Goal: Transaction & Acquisition: Purchase product/service

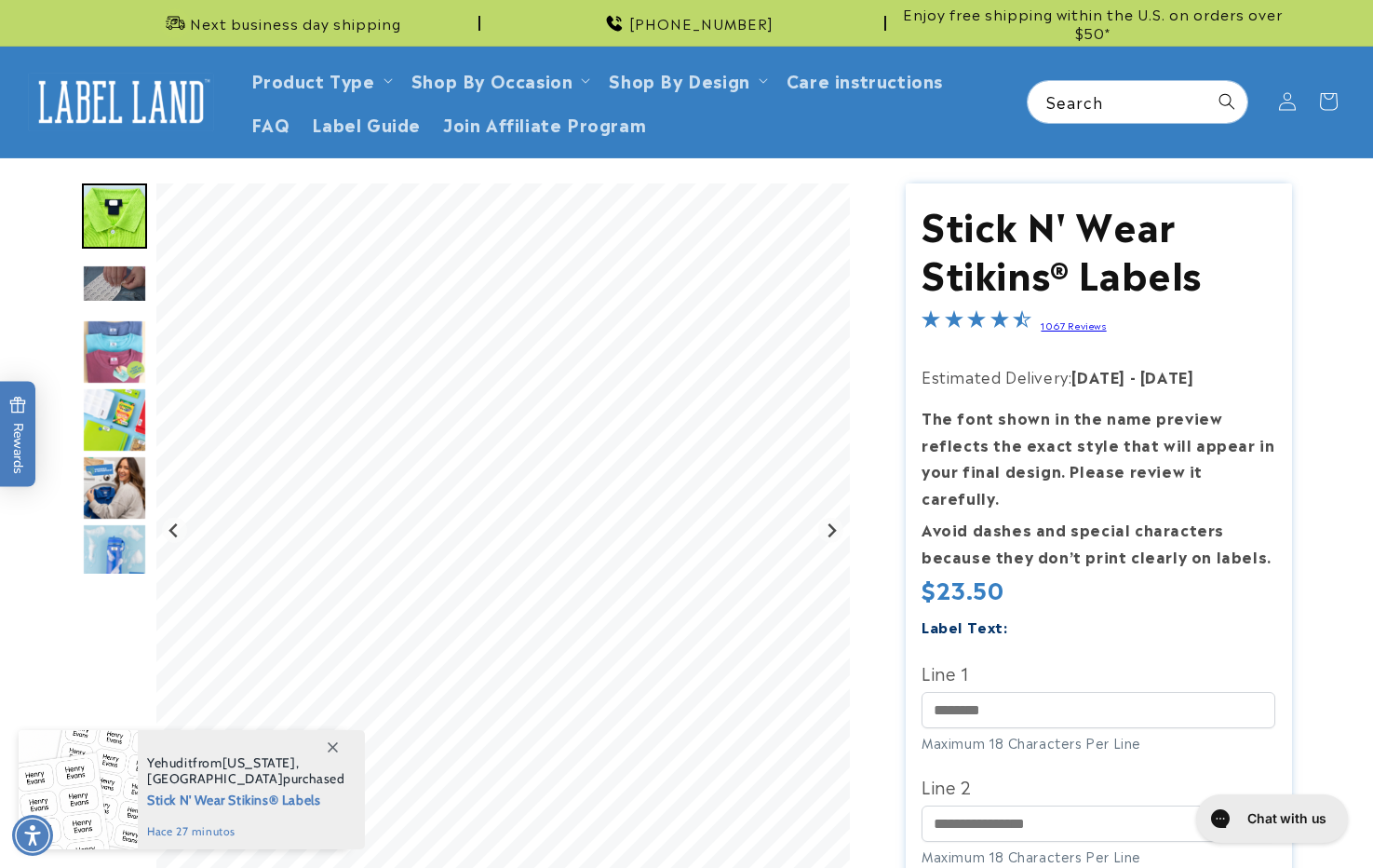
scroll to position [465, 0]
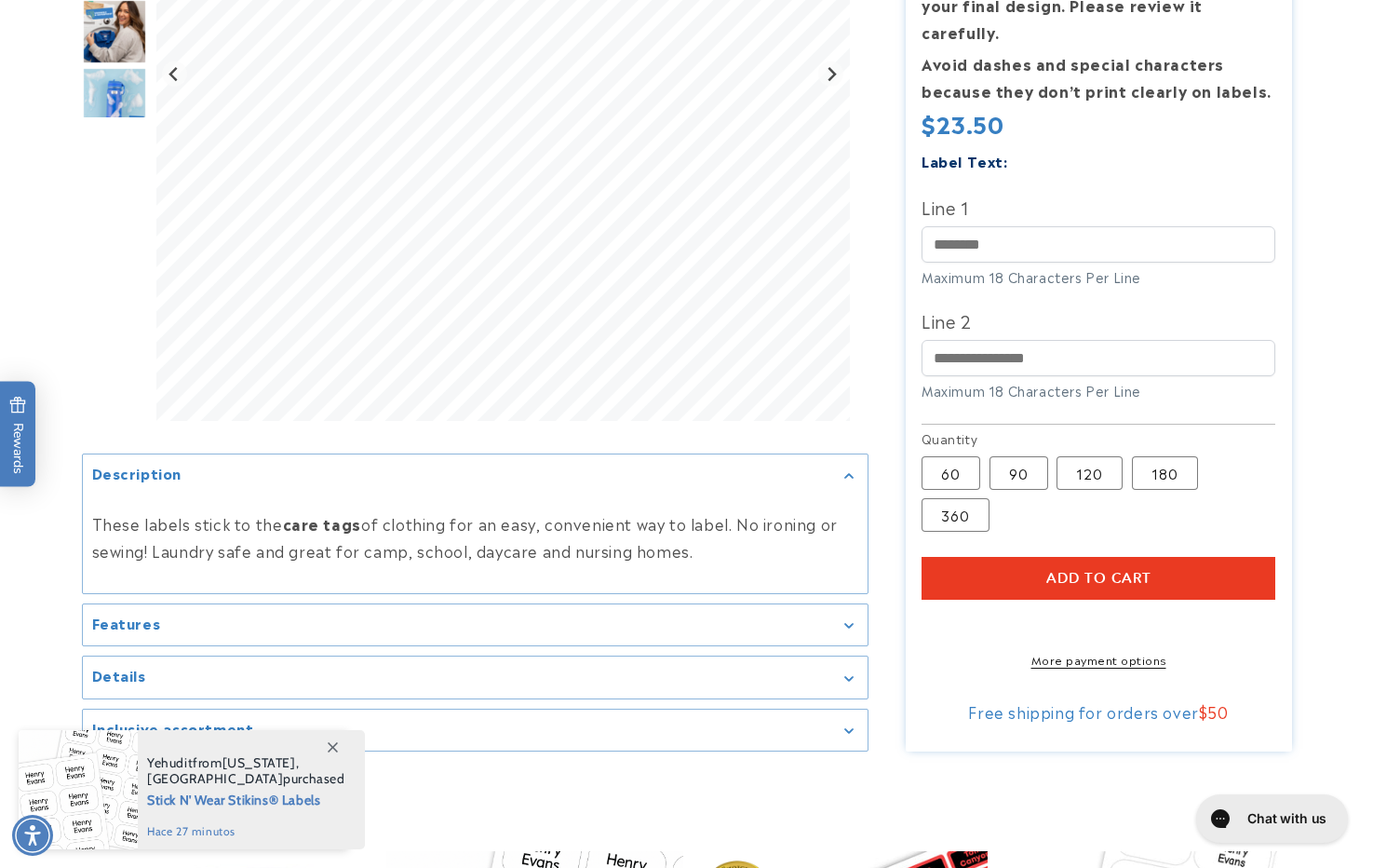
click at [1087, 558] on section "Stick N' Wear Stikins® Labels Stick N' Wear Stikins® Labels 1067 Reviews Estima…" at bounding box center [1098, 234] width 386 height 1034
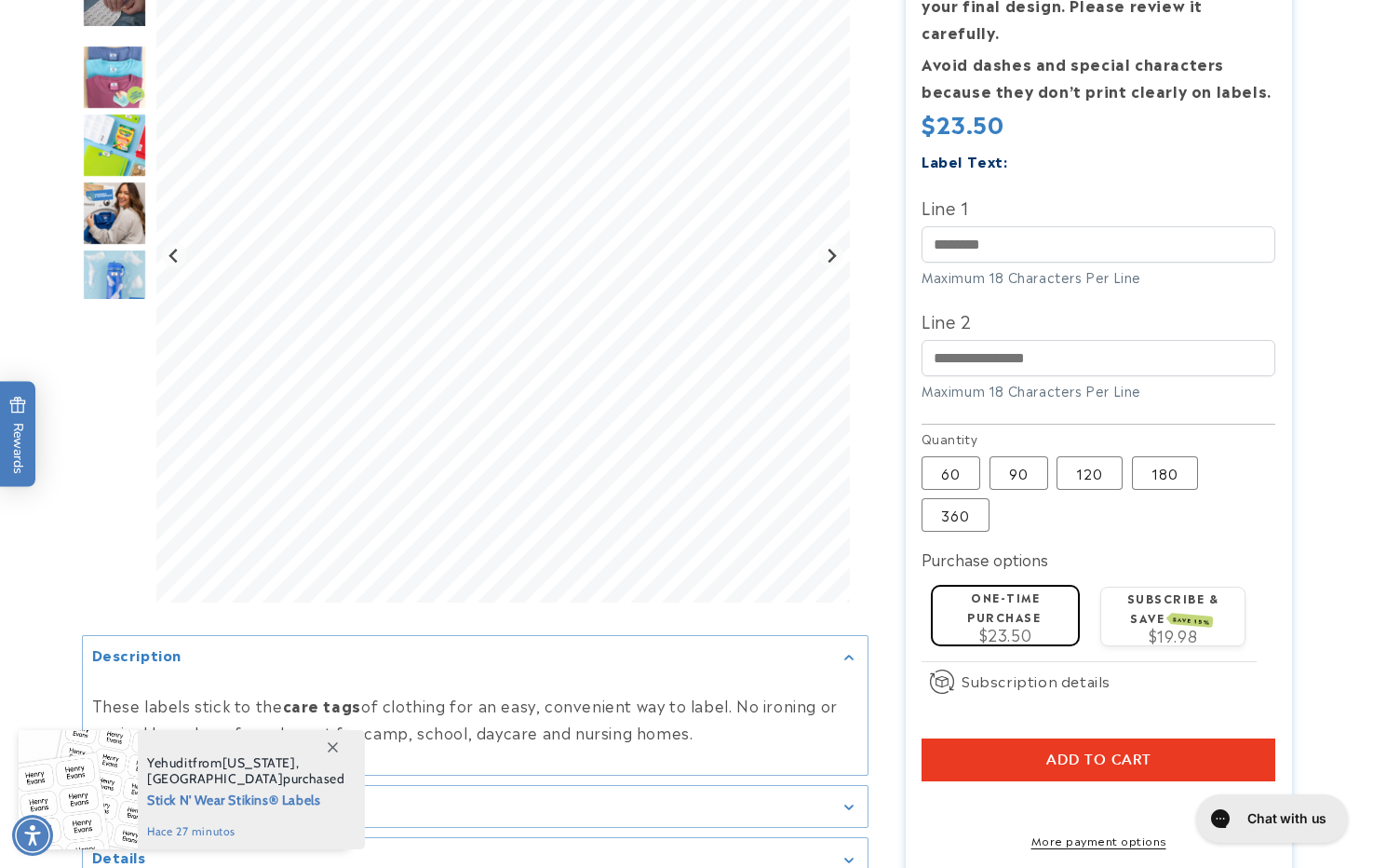
click at [1067, 756] on div "Add to cart More payment options This item is a recurring or deferred purchase.…" at bounding box center [1098, 793] width 354 height 111
click at [1072, 751] on span "Add to cart" at bounding box center [1098, 759] width 105 height 16
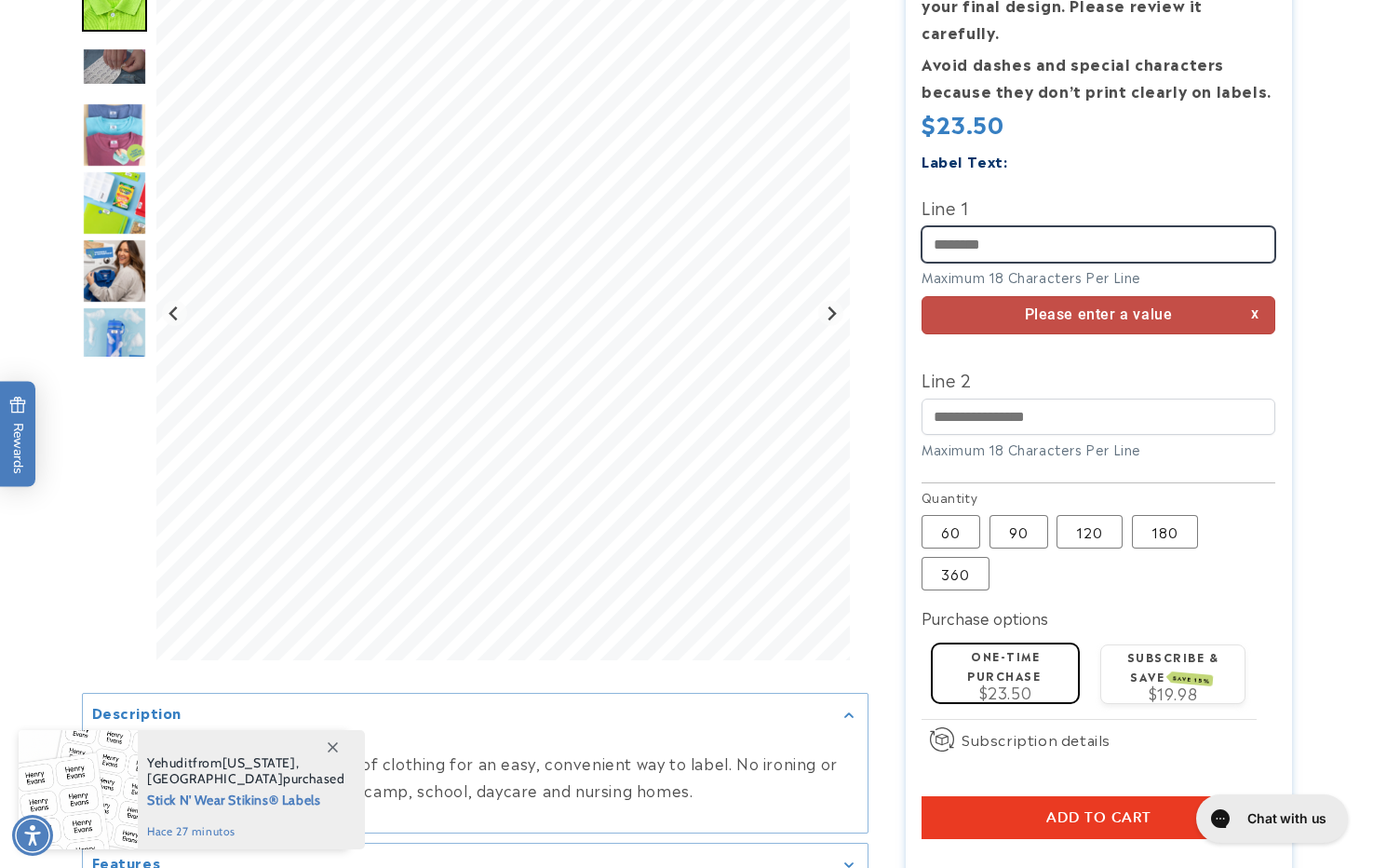
click at [1019, 226] on input "Line 1" at bounding box center [1098, 245] width 354 height 37
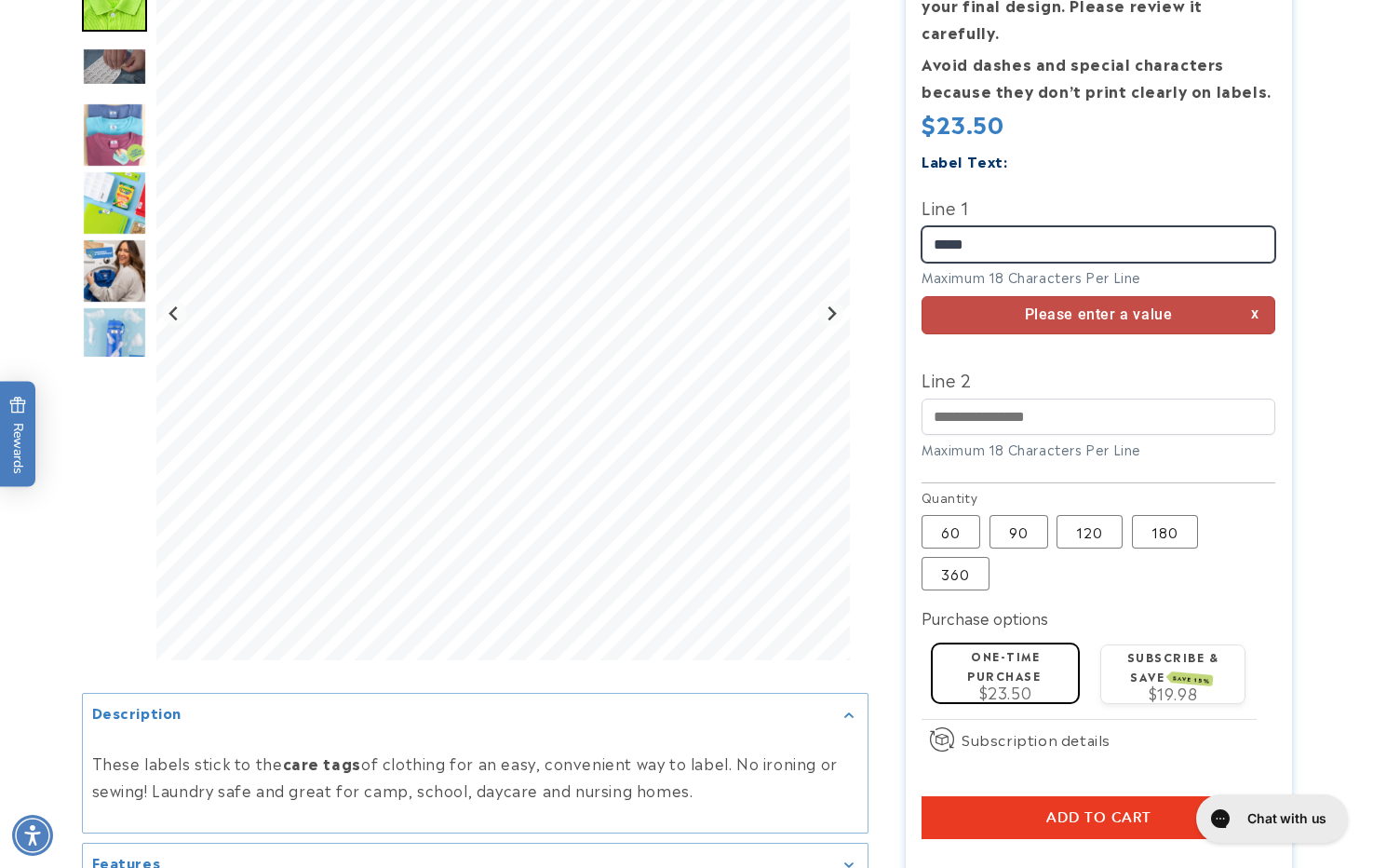
type input "*****"
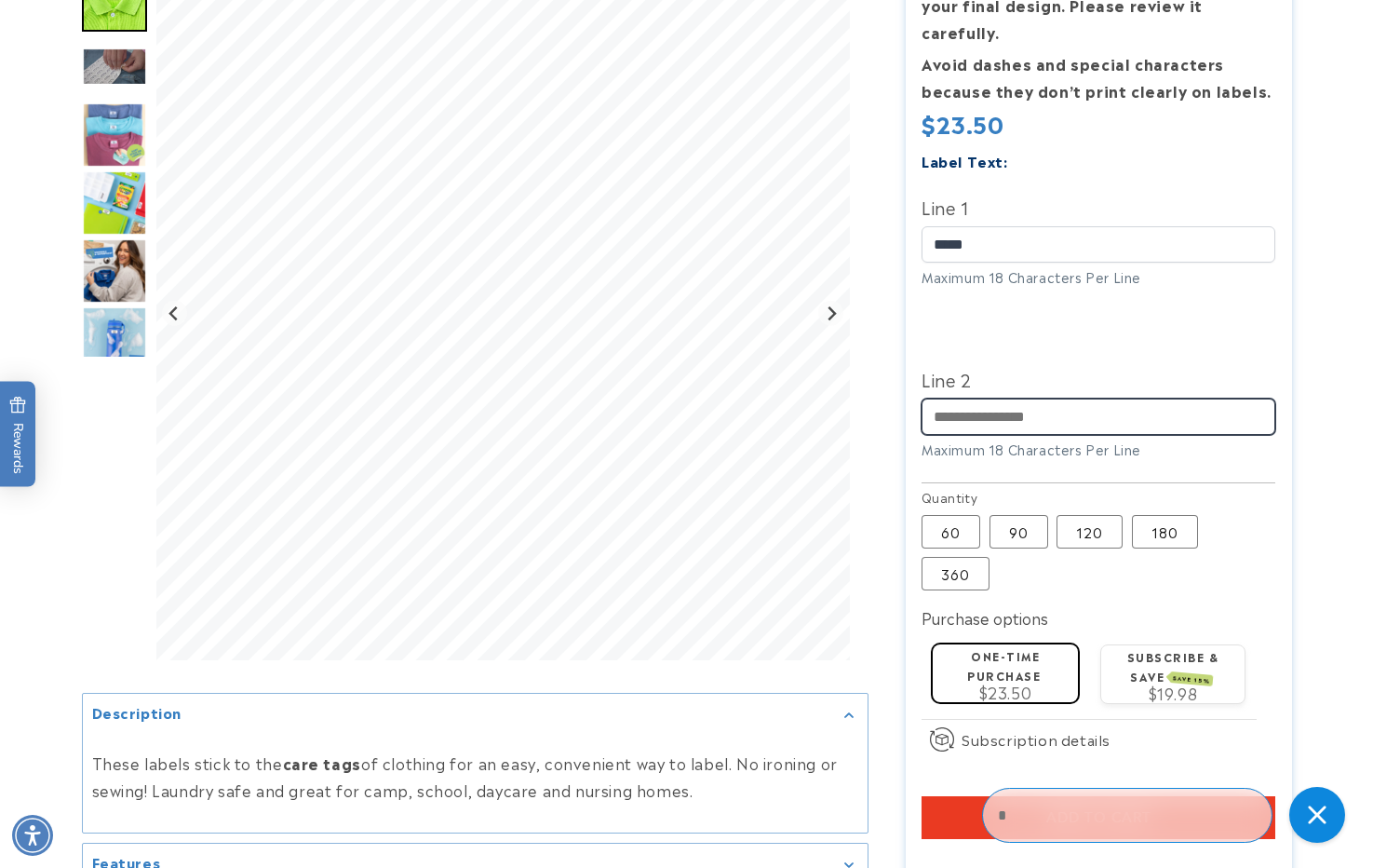
click at [1044, 399] on input "Line 2" at bounding box center [1098, 417] width 354 height 37
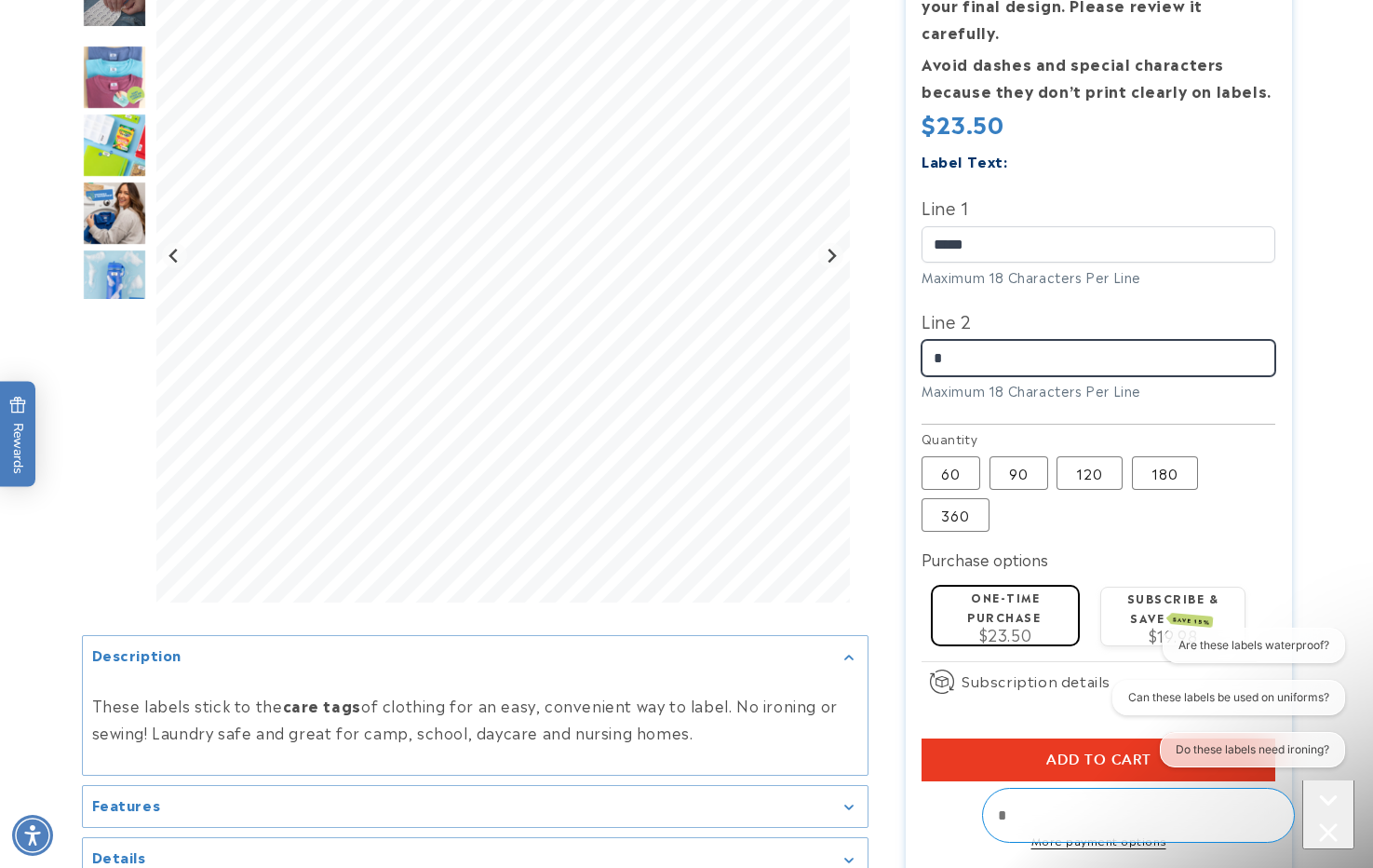
scroll to position [0, 0]
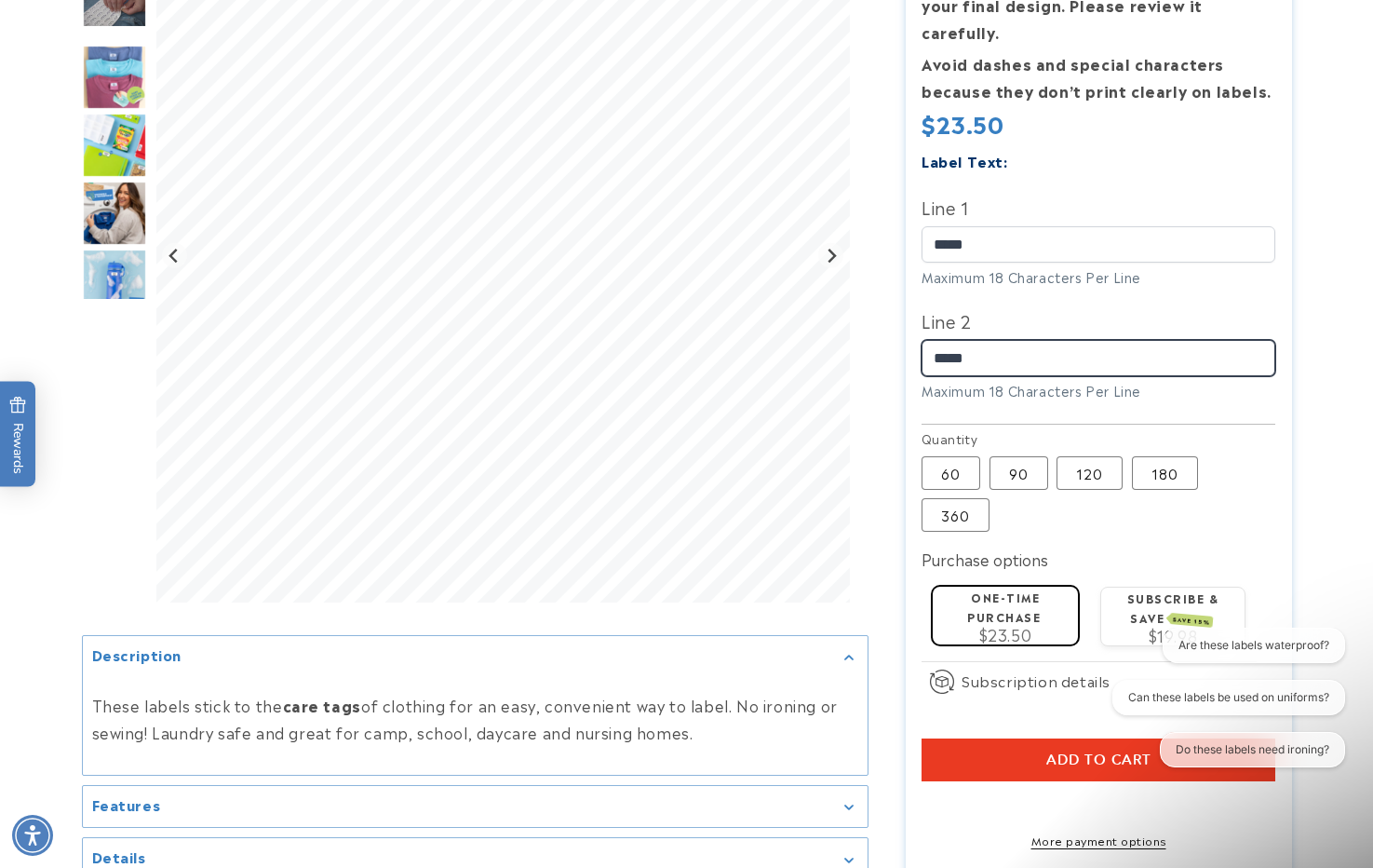
type input "*****"
click at [0, 0] on div "How subscriptions work By signing up to this subscription you agree to place a …" at bounding box center [0, 0] width 0 height 0
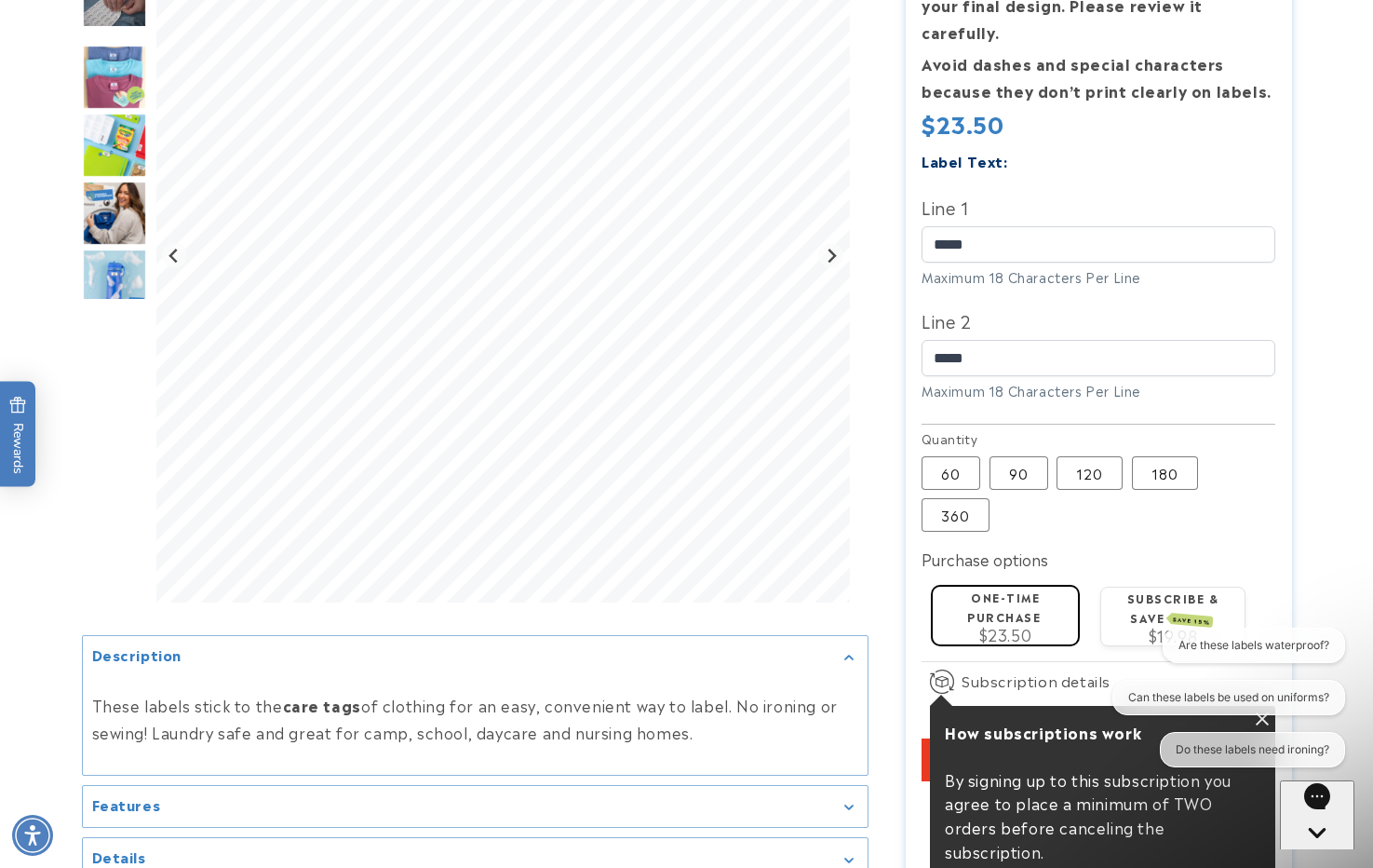
click at [1333, 855] on div "Open gorgias live chat" at bounding box center [1317, 867] width 60 height 23
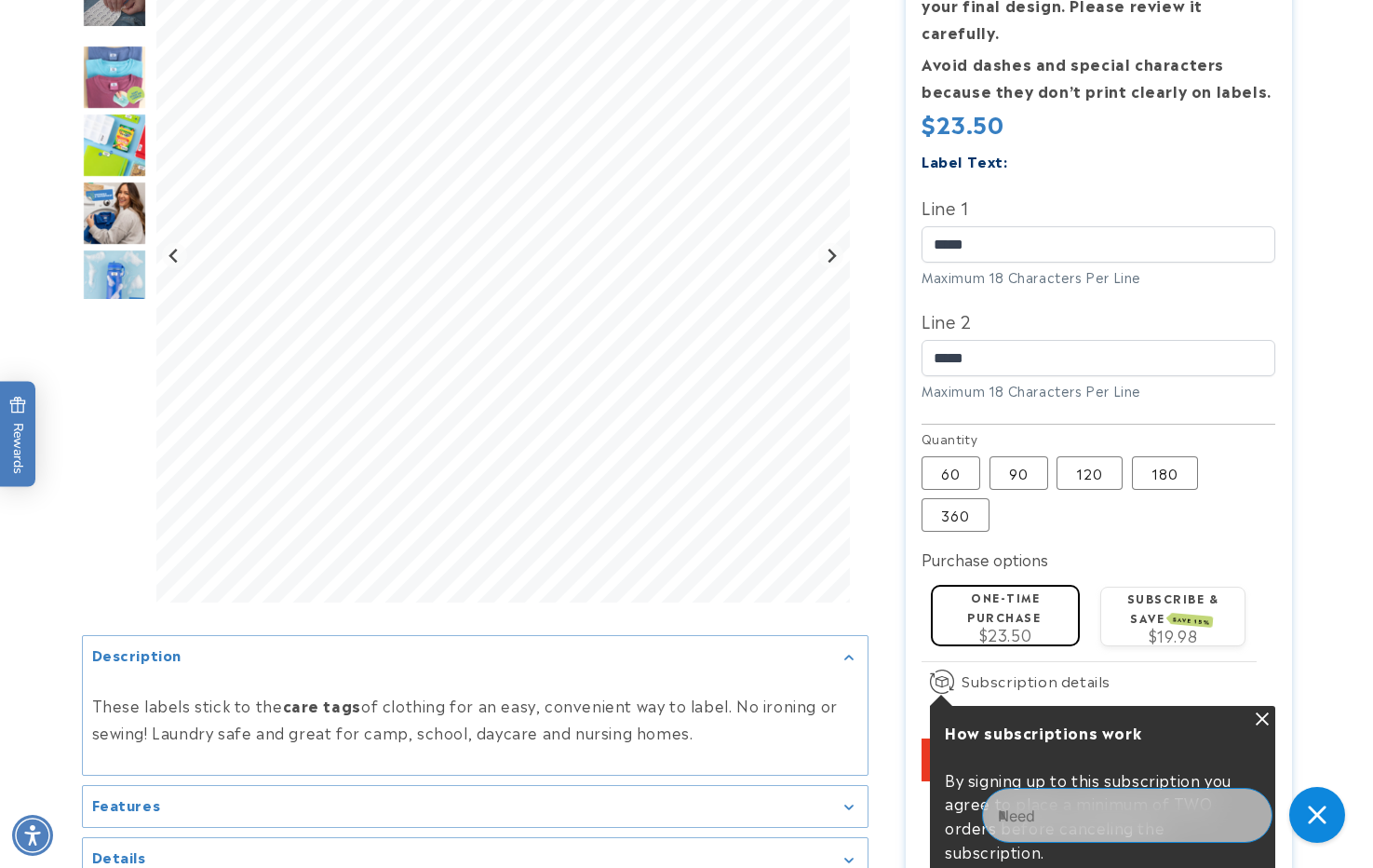
drag, startPoint x: 1025, startPoint y: 739, endPoint x: 1050, endPoint y: 739, distance: 25.0
click at [1034, 742] on button "Add to cart" at bounding box center [1098, 759] width 354 height 42
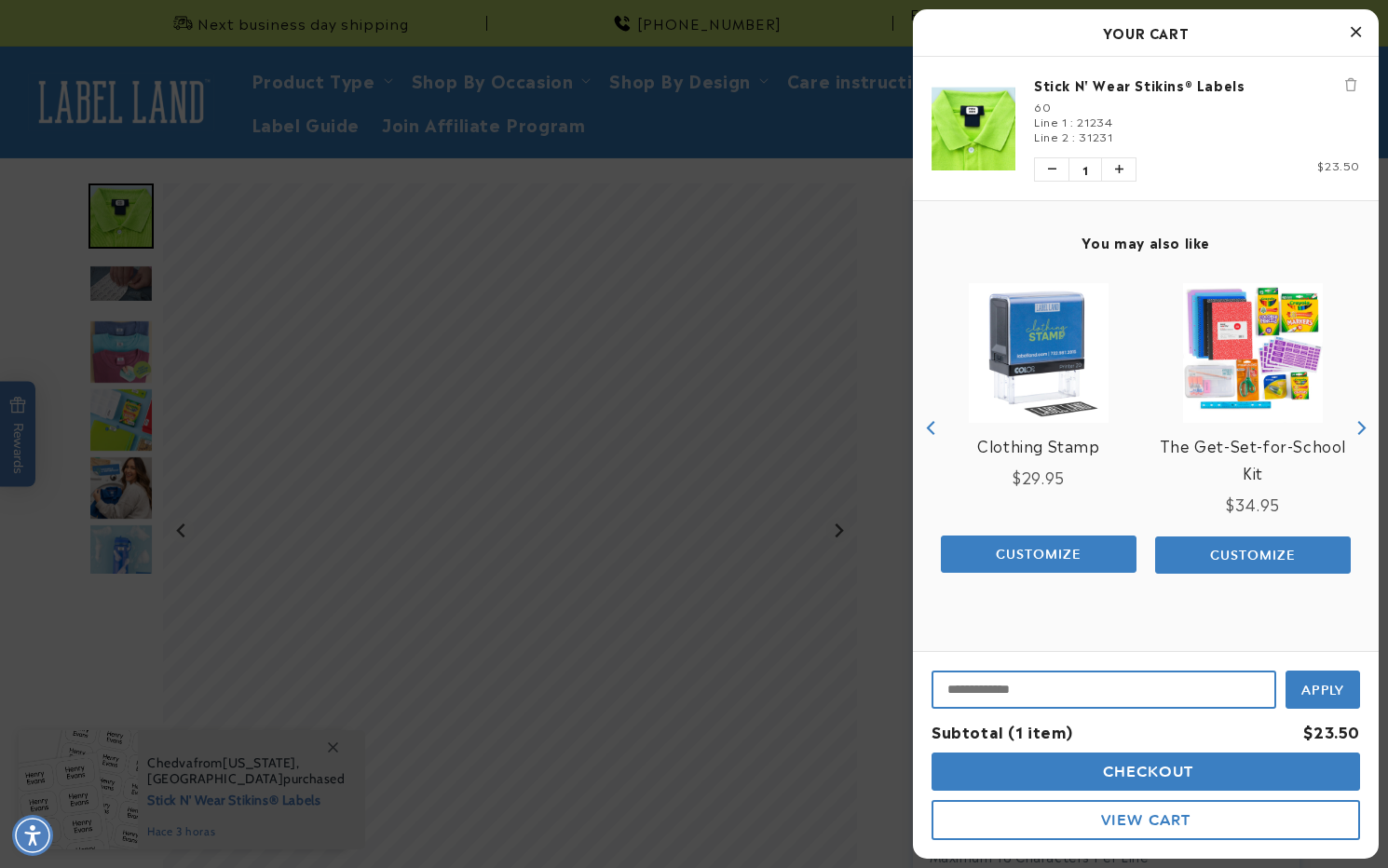
click at [1051, 674] on input "Input Discount" at bounding box center [1104, 690] width 345 height 39
click at [1204, 786] on button "Checkout" at bounding box center [1145, 772] width 428 height 39
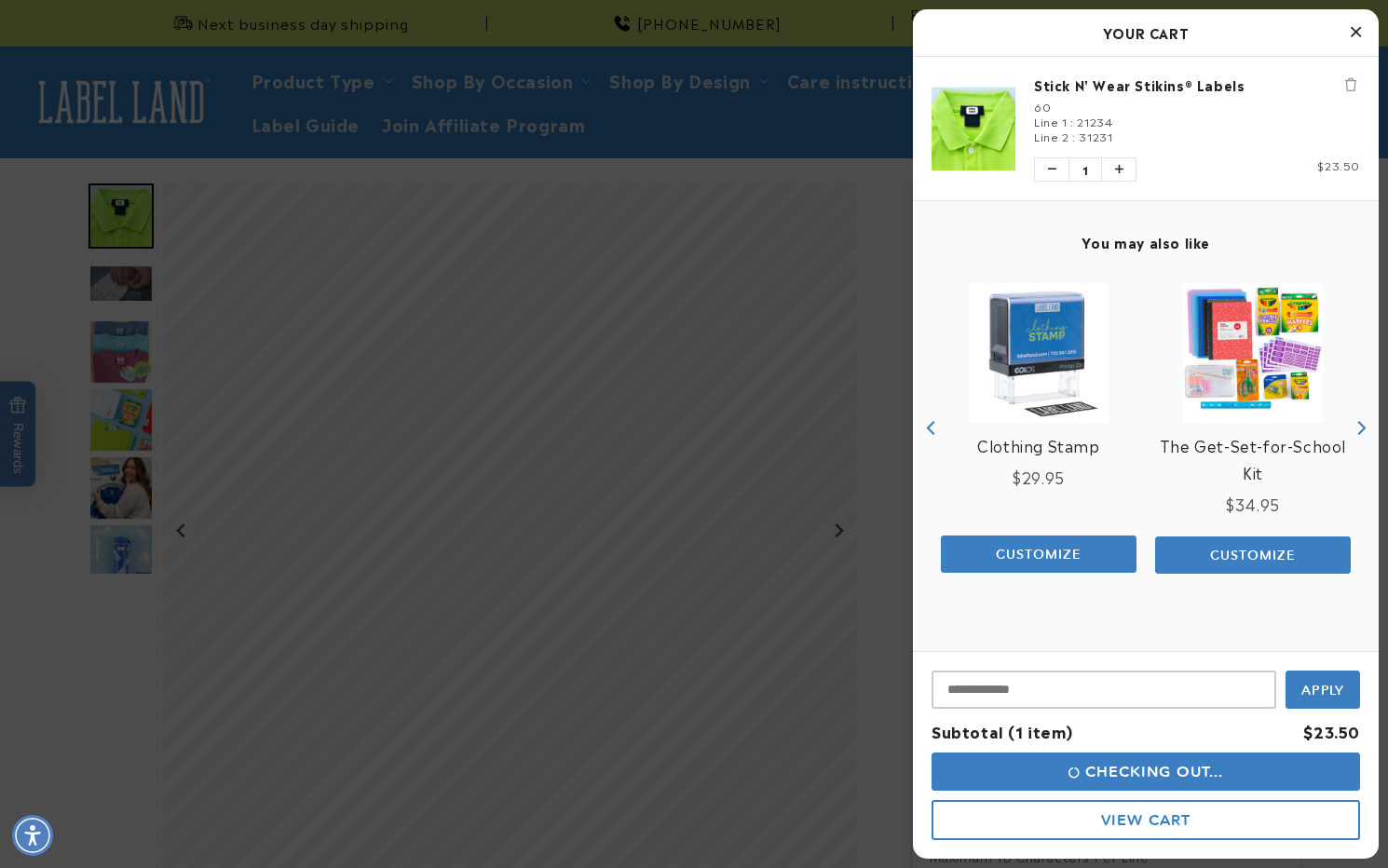
click at [1035, 711] on div "Discount Code Apply Subtotal (1 item) $23.50 Checking Out... View Cart" at bounding box center [1145, 753] width 466 height 207
click at [1036, 691] on input "Input Discount" at bounding box center [1104, 690] width 345 height 39
paste input "**********"
click at [1349, 679] on button "Apply" at bounding box center [1321, 687] width 74 height 41
type input "**********"
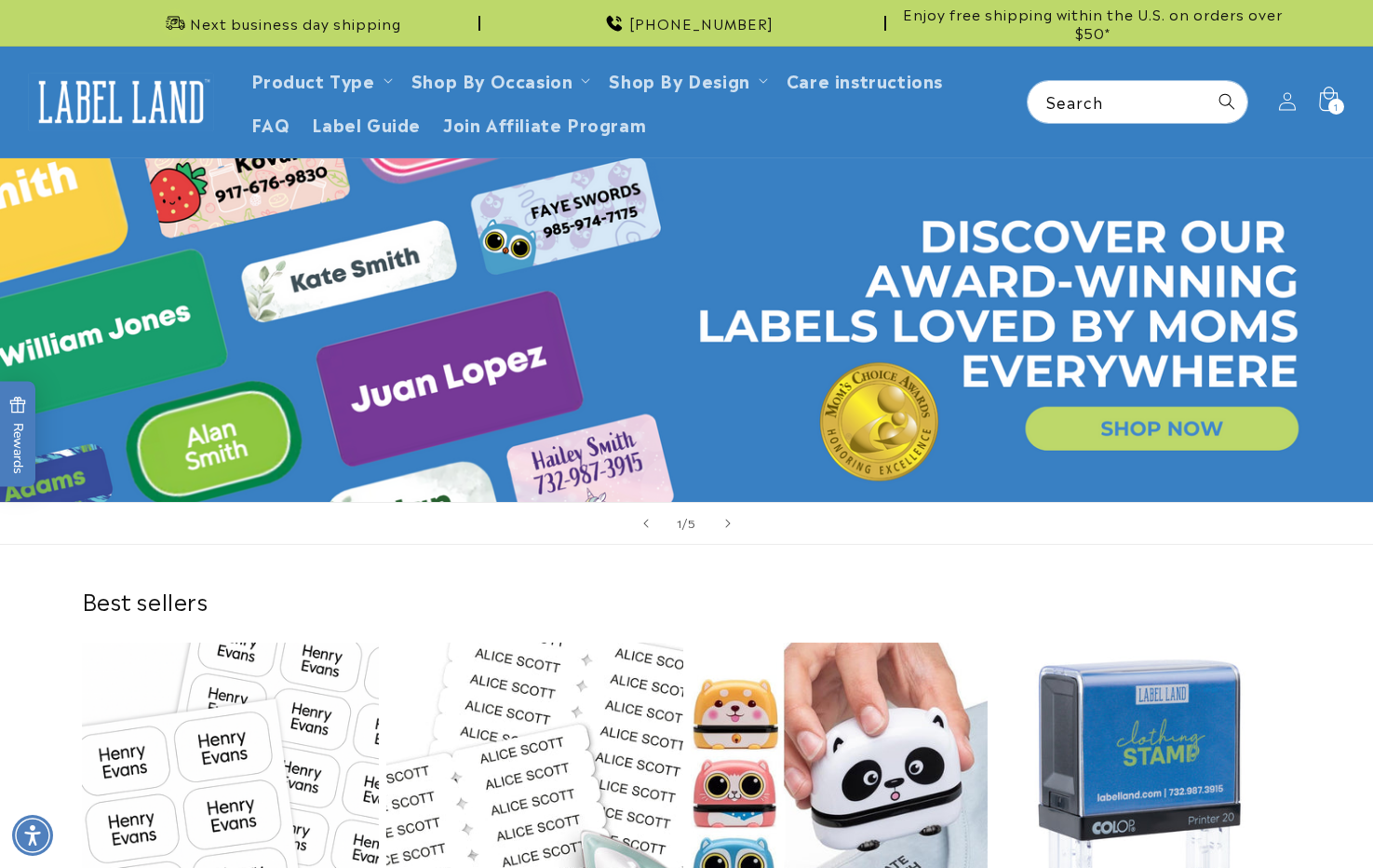
click at [1310, 92] on icon at bounding box center [1328, 101] width 43 height 43
